Goal: Task Accomplishment & Management: Complete application form

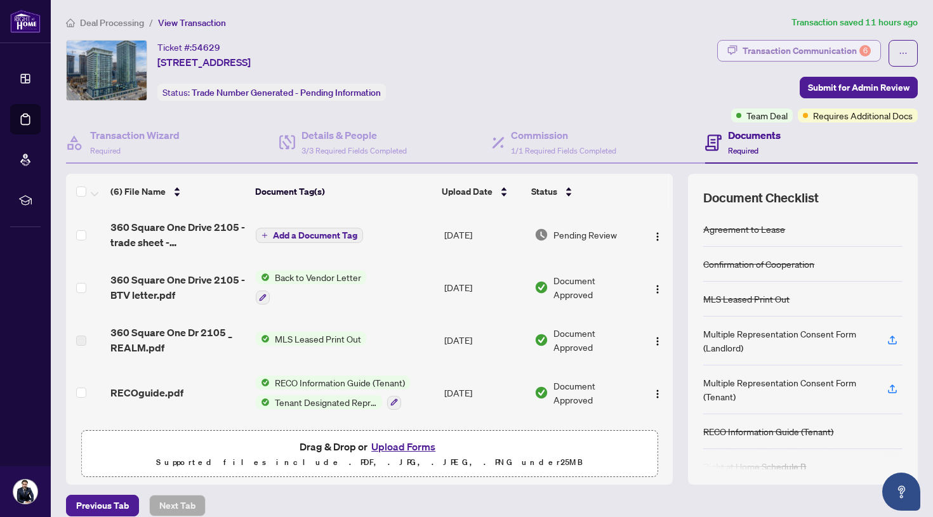
click at [782, 49] on div "Transaction Communication 6" at bounding box center [806, 51] width 128 height 20
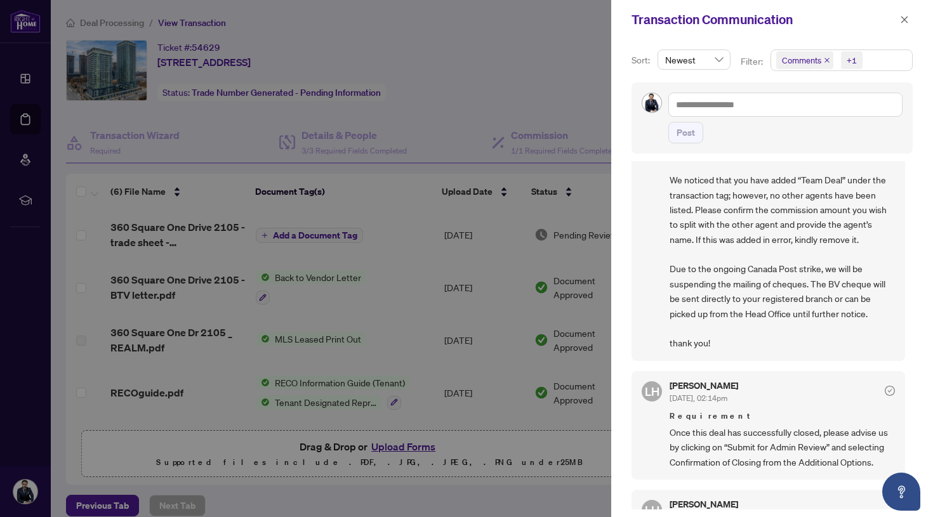
scroll to position [65, 0]
click at [567, 222] on div at bounding box center [466, 258] width 933 height 517
click at [800, 56] on span "Comments" at bounding box center [801, 60] width 39 height 13
click at [901, 21] on icon "close" at bounding box center [904, 19] width 9 height 9
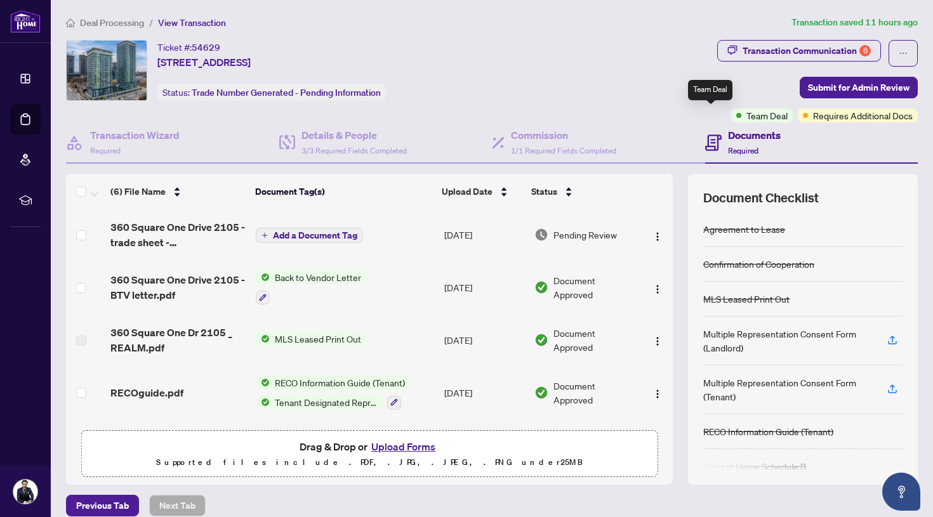
click at [731, 115] on div "Team Deal" at bounding box center [762, 116] width 62 height 14
click at [746, 117] on span "Team Deal" at bounding box center [766, 116] width 41 height 14
click at [541, 151] on span "1/1 Required Fields Completed" at bounding box center [563, 151] width 105 height 10
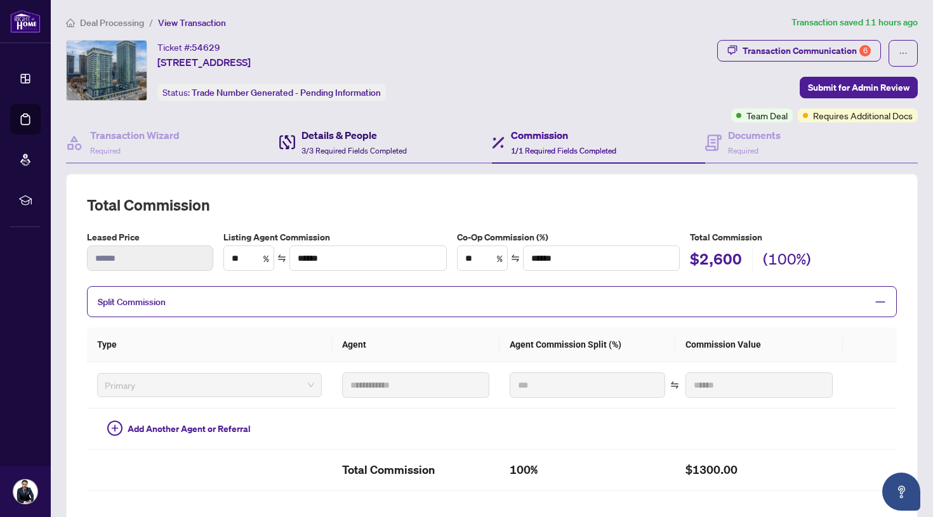
click at [334, 138] on h4 "Details & People" at bounding box center [353, 135] width 105 height 15
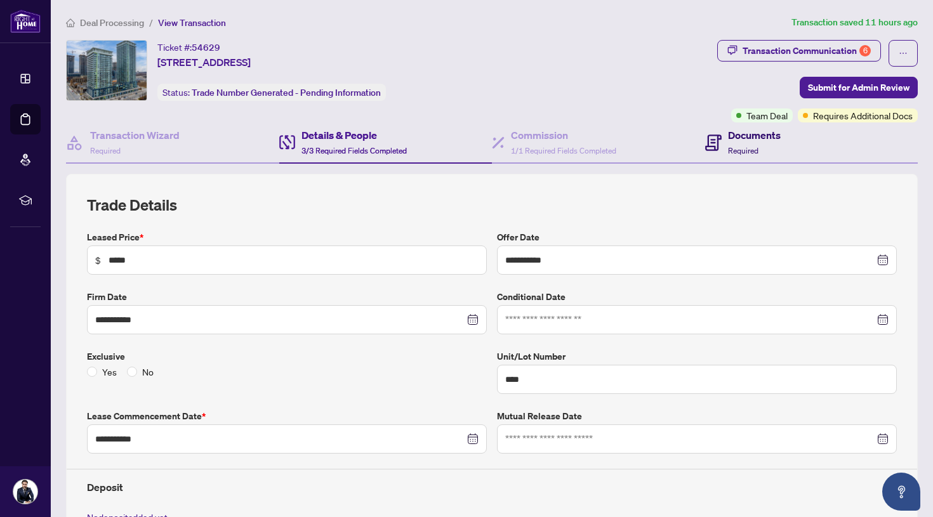
click at [761, 138] on h4 "Documents" at bounding box center [754, 135] width 53 height 15
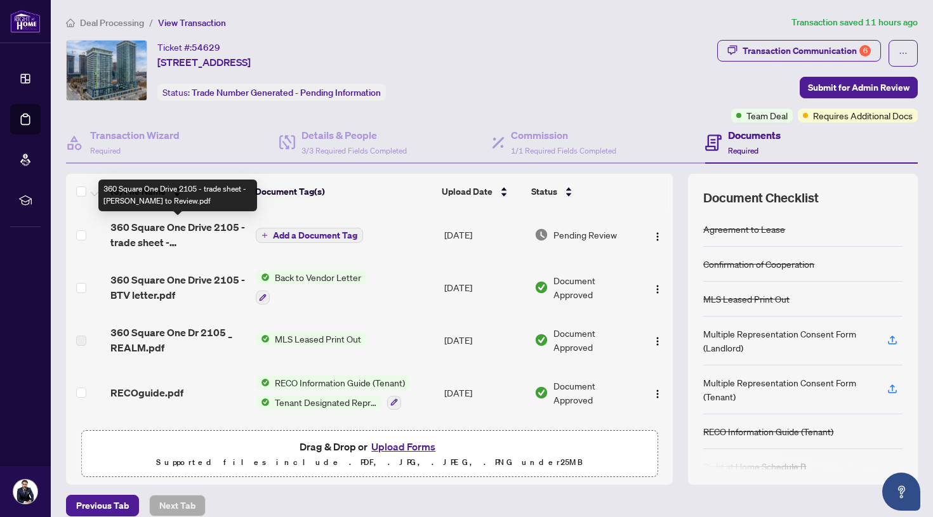
click at [188, 224] on span "360 Square One Drive 2105 - trade sheet - [PERSON_NAME] to Review.pdf" at bounding box center [177, 235] width 135 height 30
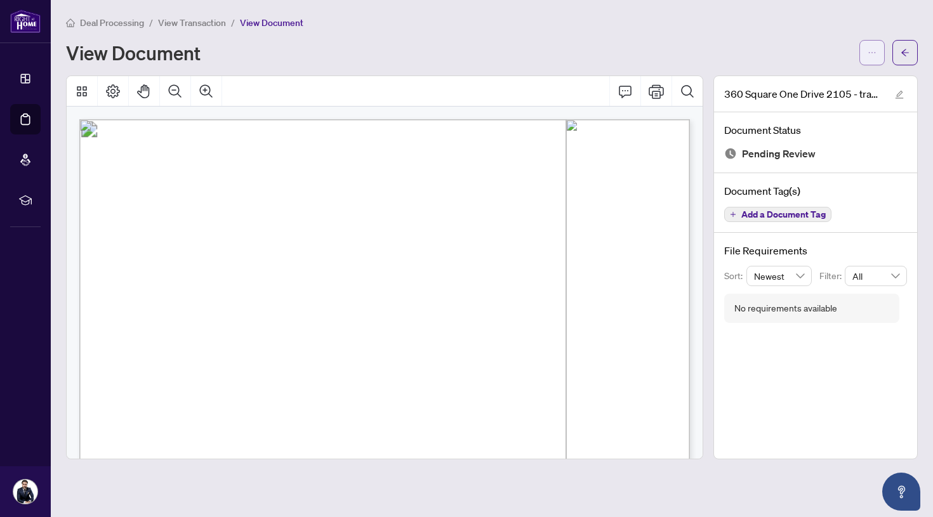
click at [871, 51] on icon "ellipsis" at bounding box center [871, 52] width 9 height 9
click at [825, 77] on span "Download" at bounding box center [826, 80] width 96 height 14
click at [906, 52] on icon "arrow-left" at bounding box center [904, 52] width 9 height 9
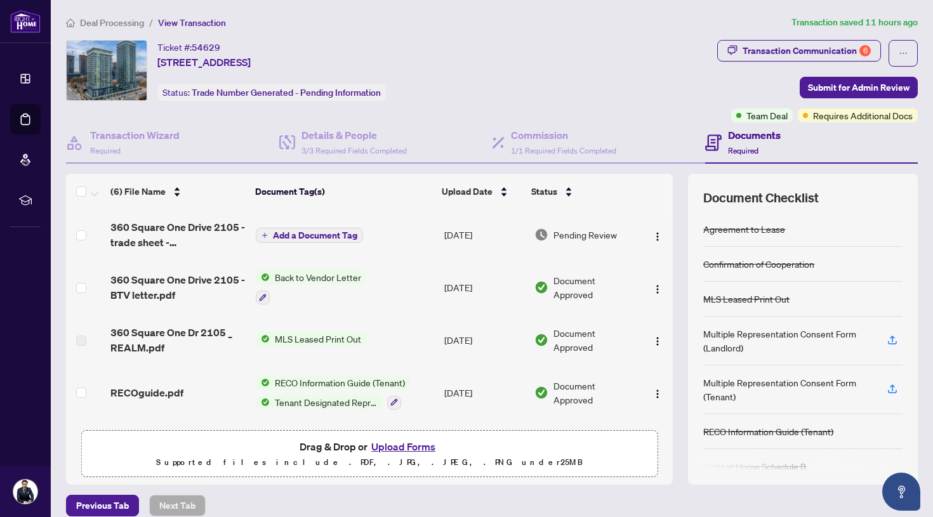
click at [412, 445] on button "Upload Forms" at bounding box center [403, 447] width 72 height 16
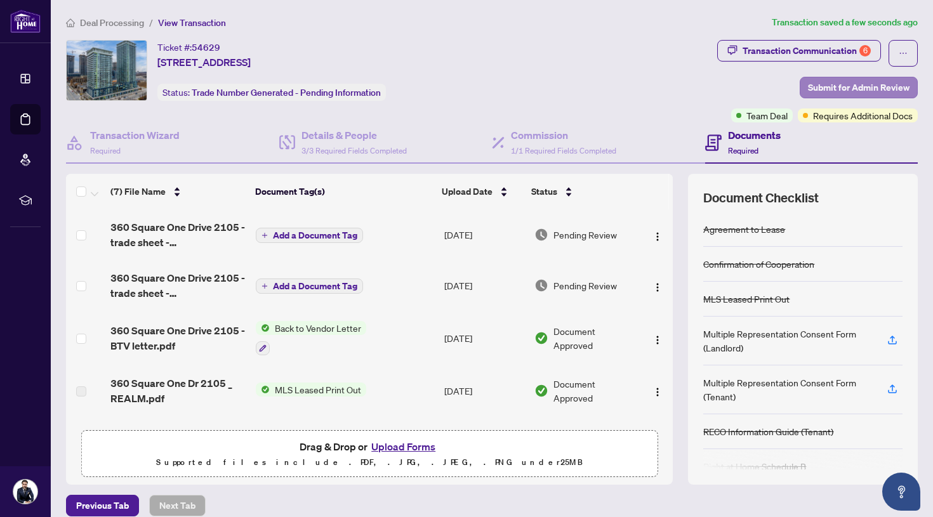
click at [834, 84] on span "Submit for Admin Review" at bounding box center [859, 87] width 102 height 20
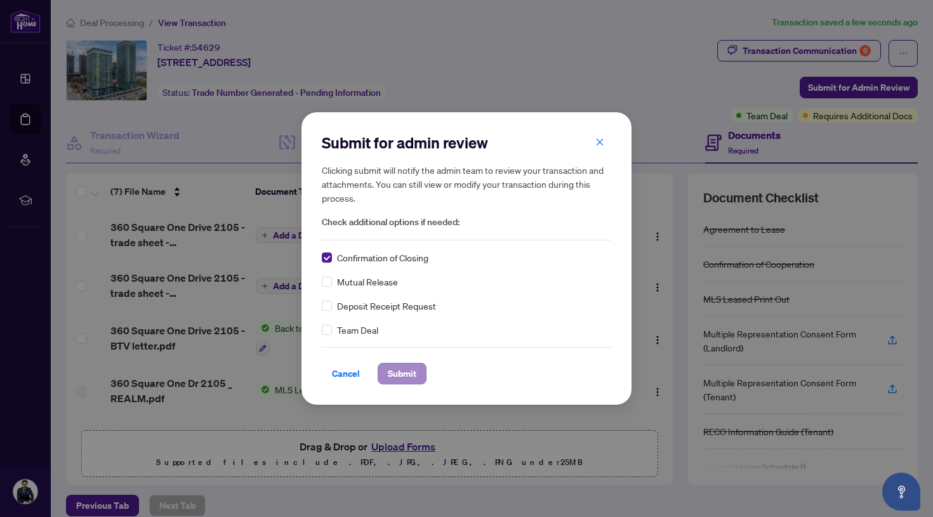
click at [405, 379] on span "Submit" at bounding box center [402, 374] width 29 height 20
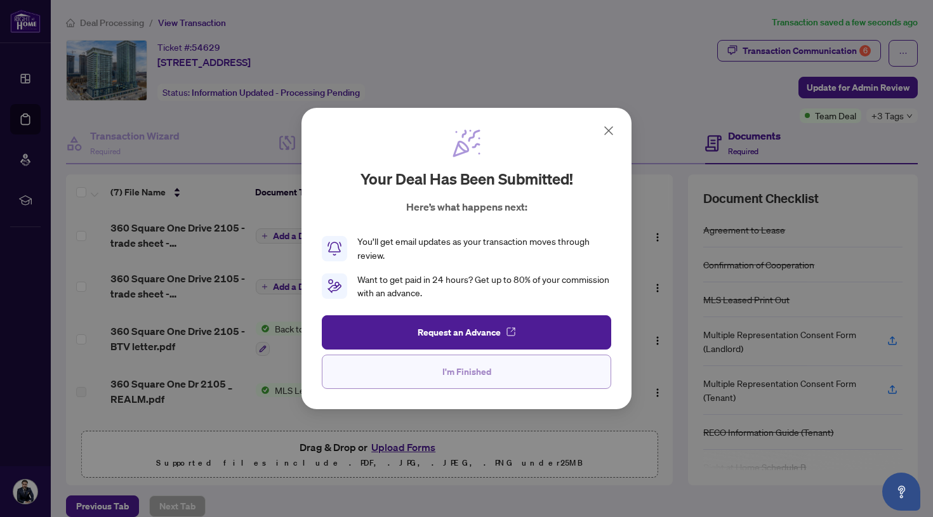
click at [579, 378] on button "I'm Finished" at bounding box center [466, 372] width 289 height 34
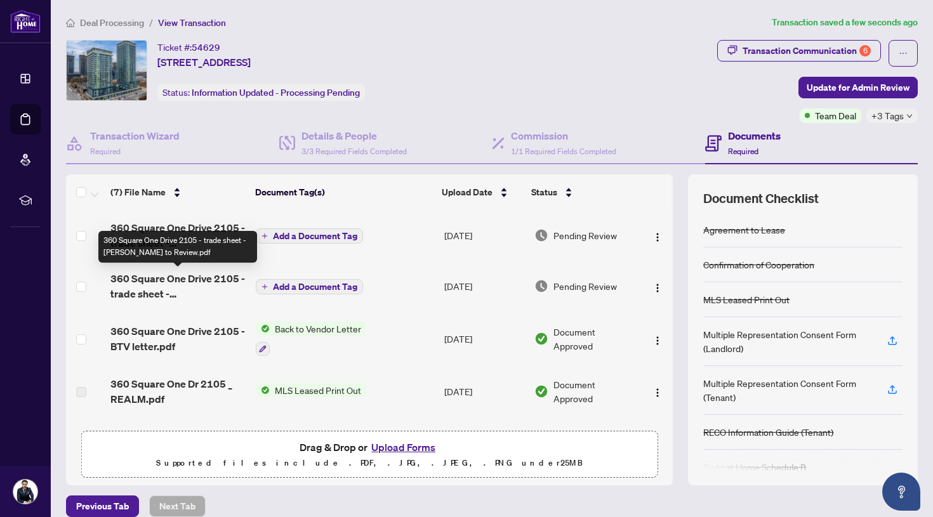
click at [207, 287] on span "360 Square One Drive 2105 - trade sheet - [PERSON_NAME] to Review.pdf" at bounding box center [177, 286] width 135 height 30
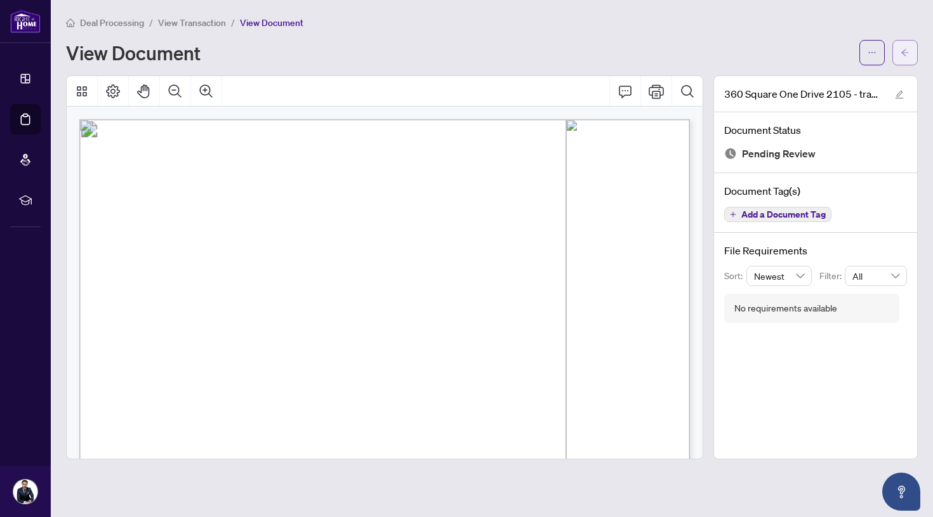
click at [911, 50] on button "button" at bounding box center [904, 52] width 25 height 25
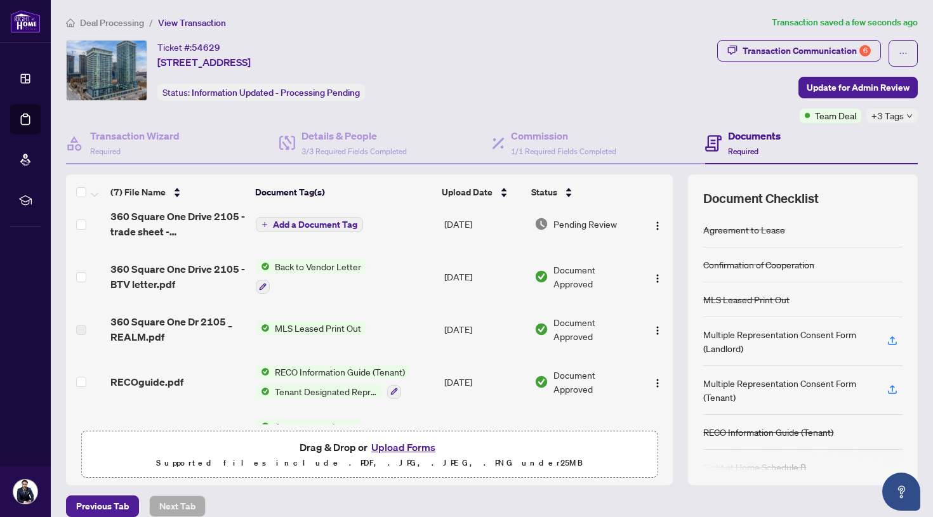
scroll to position [63, 0]
click at [192, 270] on span "360 Square One Drive 2105 - BTV letter.pdf" at bounding box center [177, 276] width 135 height 30
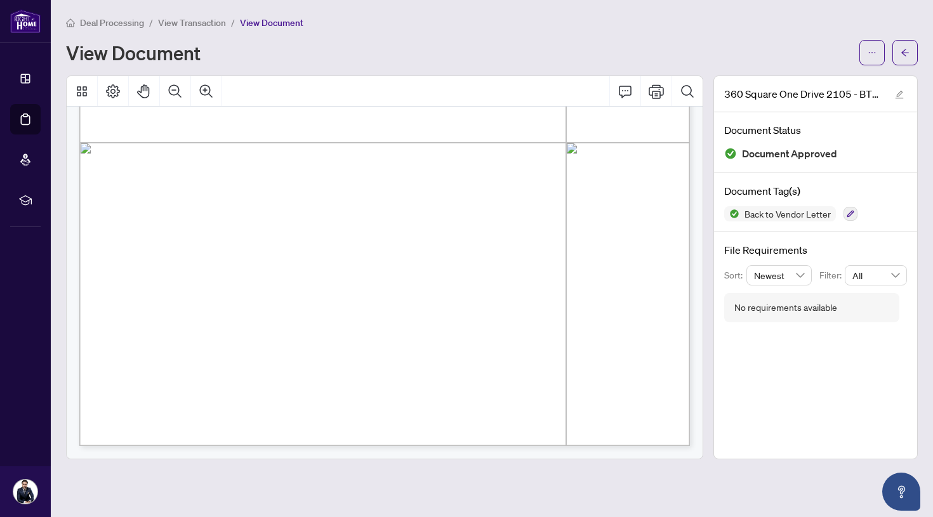
scroll to position [463, 0]
click at [904, 53] on icon "arrow-left" at bounding box center [904, 52] width 9 height 9
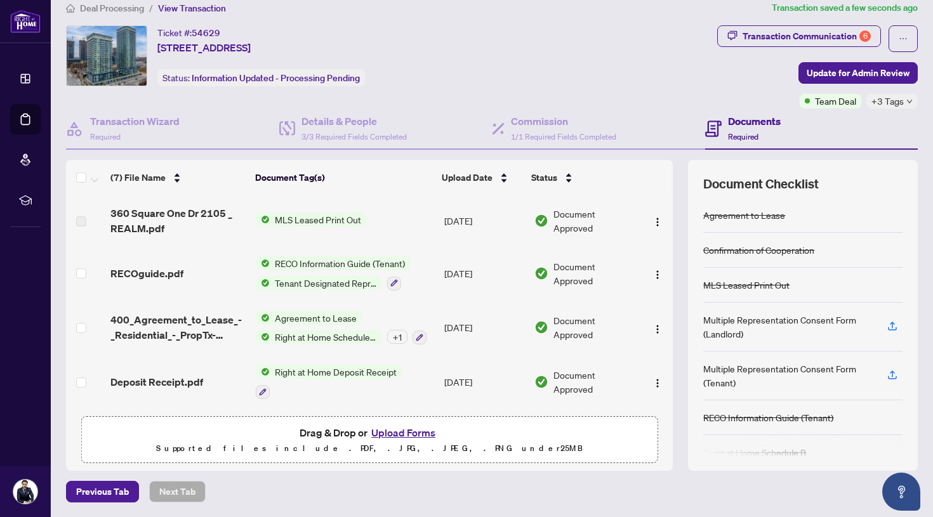
scroll to position [161, 0]
click at [911, 100] on icon "down" at bounding box center [909, 101] width 6 height 6
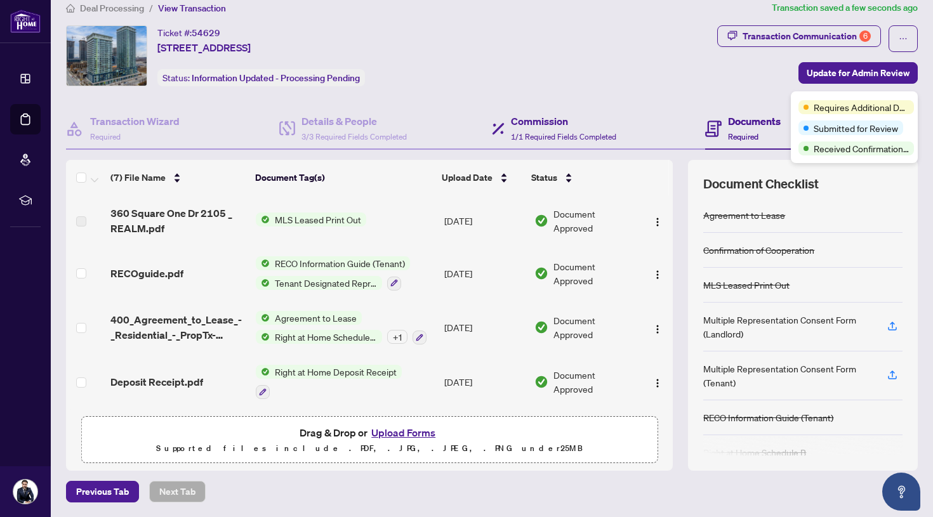
click at [686, 109] on div "Commission 1/1 Required Fields Completed" at bounding box center [598, 129] width 213 height 41
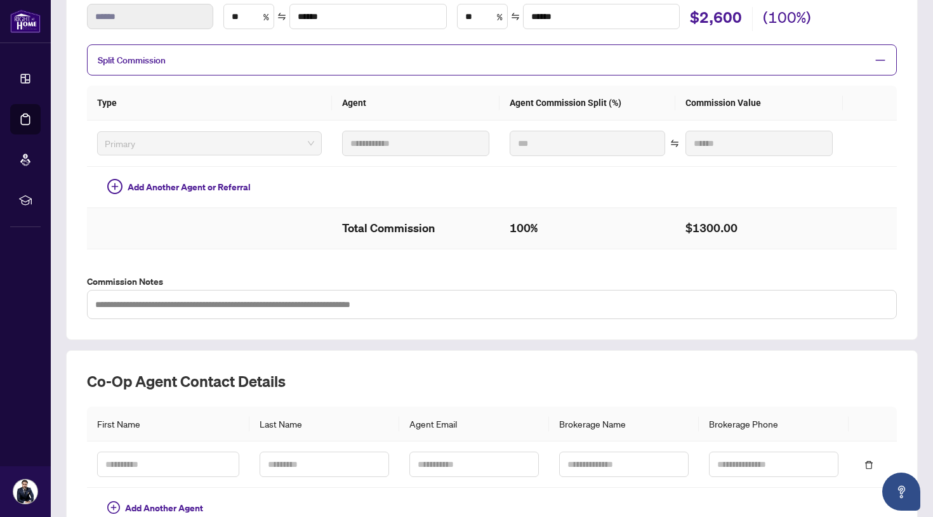
scroll to position [185, 0]
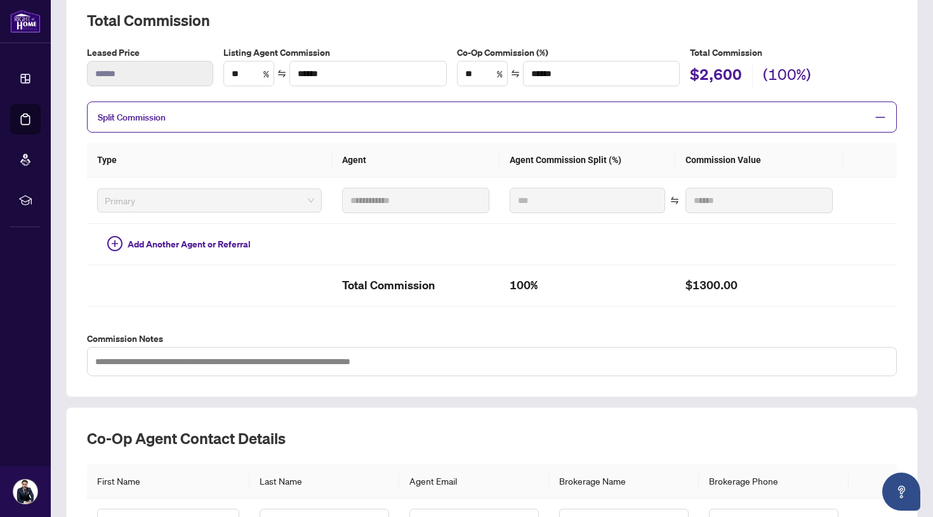
click at [880, 117] on icon "minus" at bounding box center [879, 117] width 11 height 11
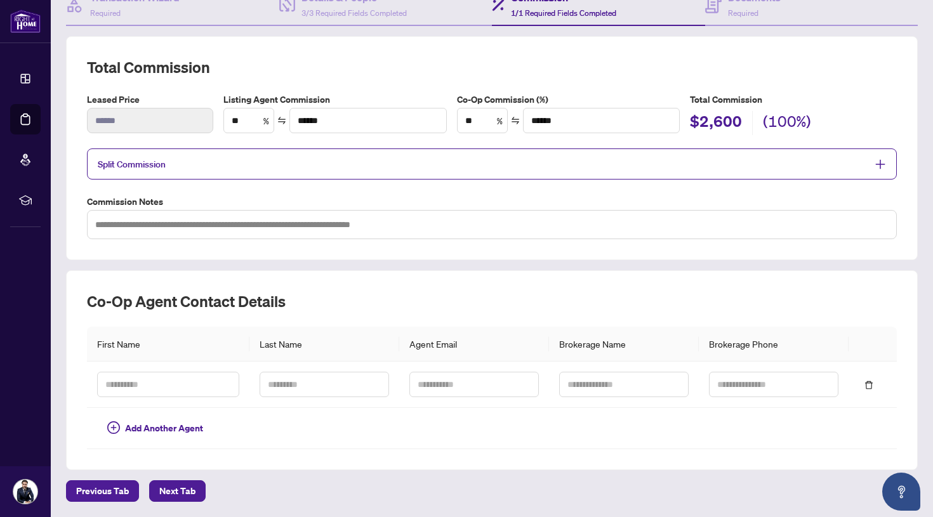
scroll to position [136, 0]
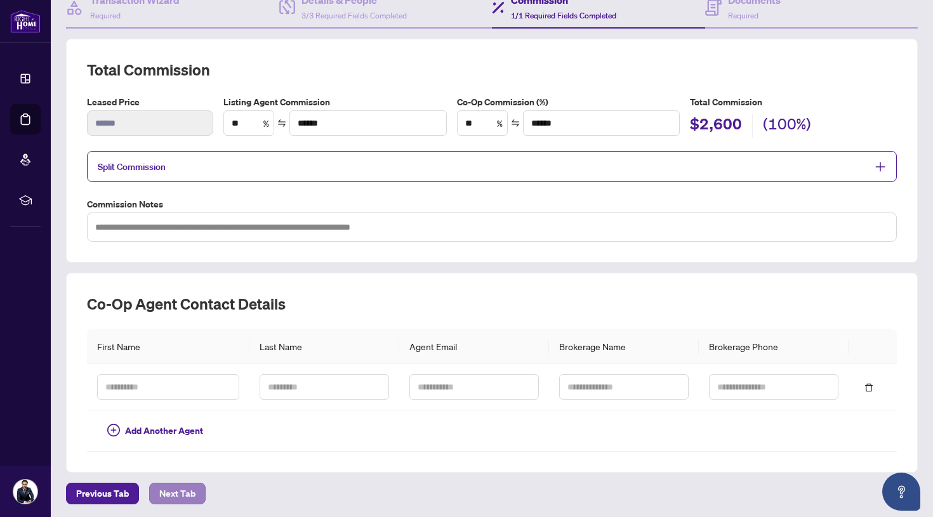
click at [175, 488] on span "Next Tab" at bounding box center [177, 494] width 36 height 20
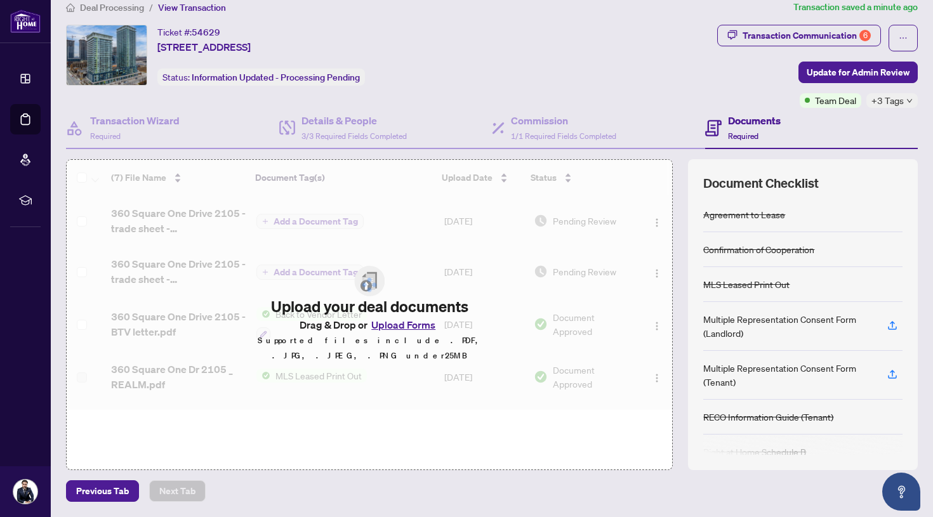
scroll to position [15, 0]
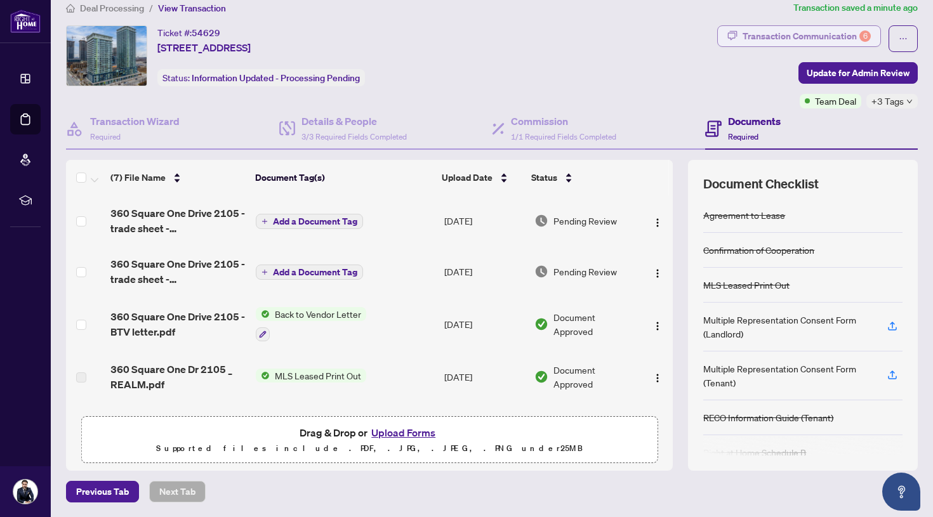
click at [772, 34] on div "Transaction Communication 6" at bounding box center [806, 36] width 128 height 20
type textarea "**********"
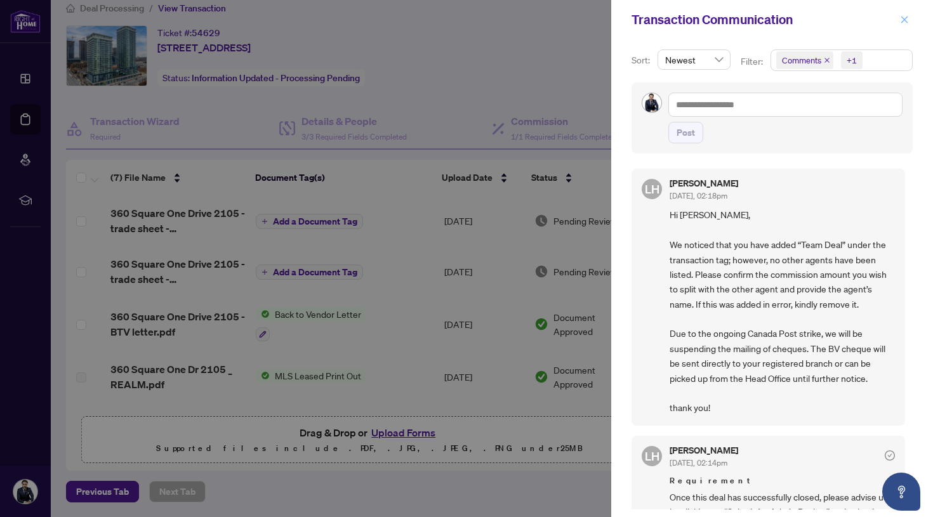
click at [910, 20] on button "button" at bounding box center [904, 19] width 16 height 15
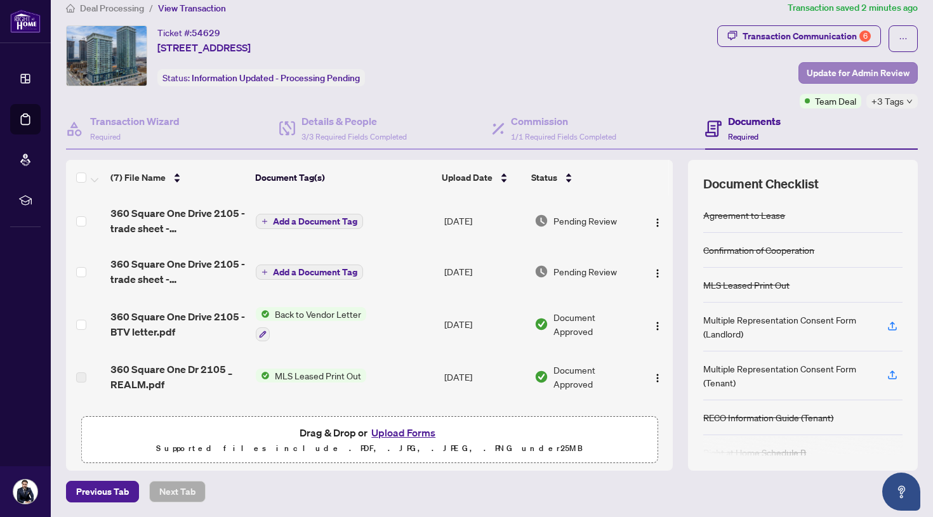
click at [838, 69] on span "Update for Admin Review" at bounding box center [858, 73] width 103 height 20
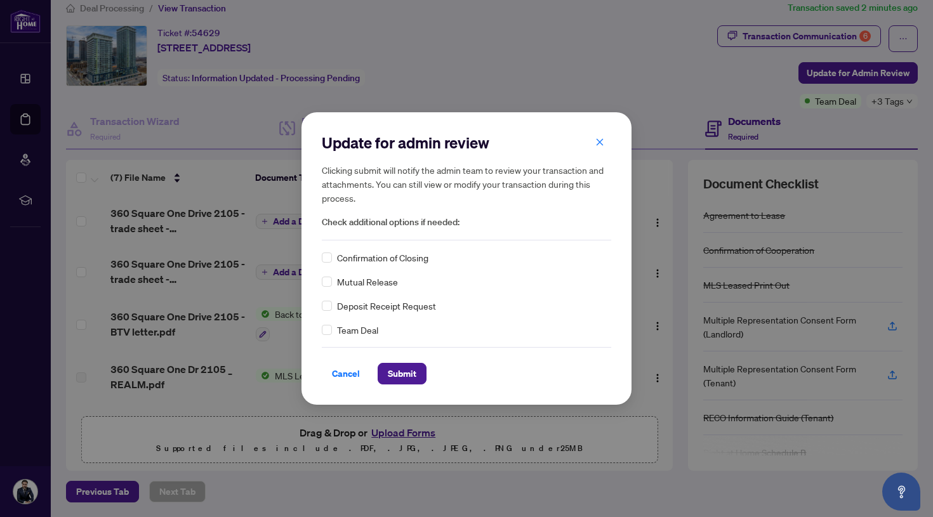
scroll to position [0, 0]
click at [598, 142] on icon "close" at bounding box center [600, 141] width 7 height 7
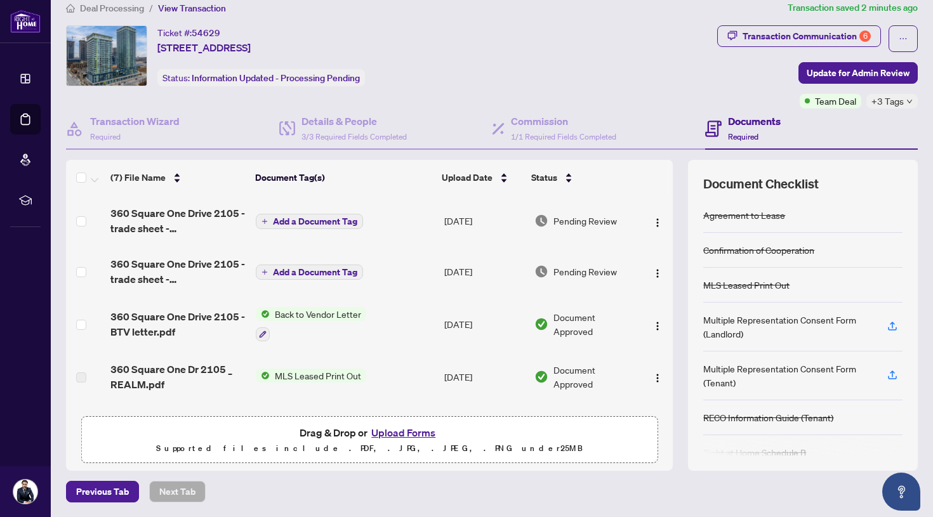
click at [192, 10] on span "View Transaction" at bounding box center [192, 8] width 68 height 11
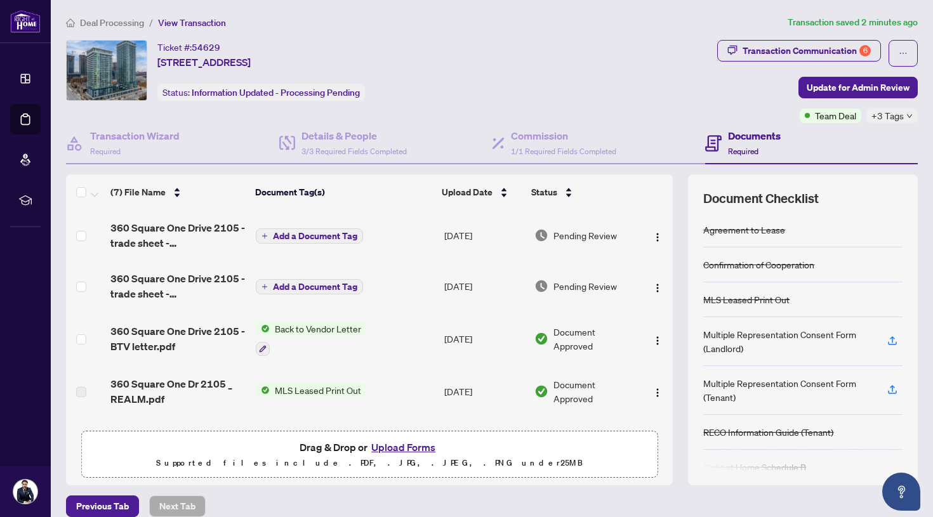
click at [198, 23] on span "View Transaction" at bounding box center [192, 22] width 68 height 11
